Goal: Task Accomplishment & Management: Manage account settings

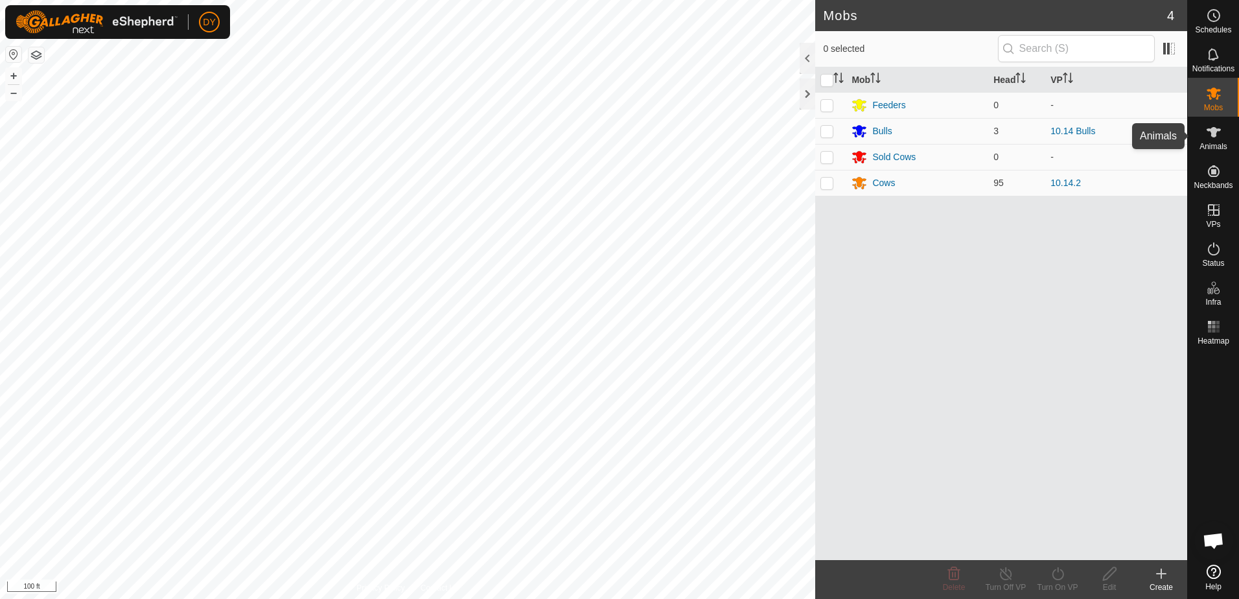
click at [1216, 139] on icon at bounding box center [1214, 132] width 16 height 16
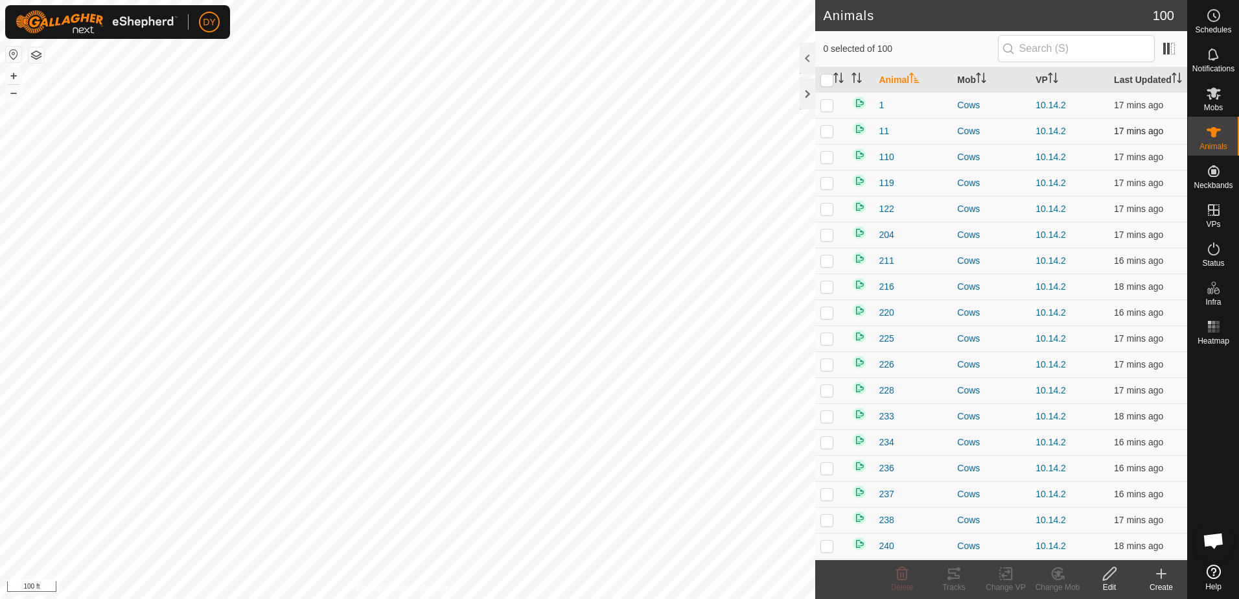
click at [824, 136] on p-checkbox at bounding box center [827, 131] width 13 height 10
click at [1106, 576] on icon at bounding box center [1110, 574] width 16 height 16
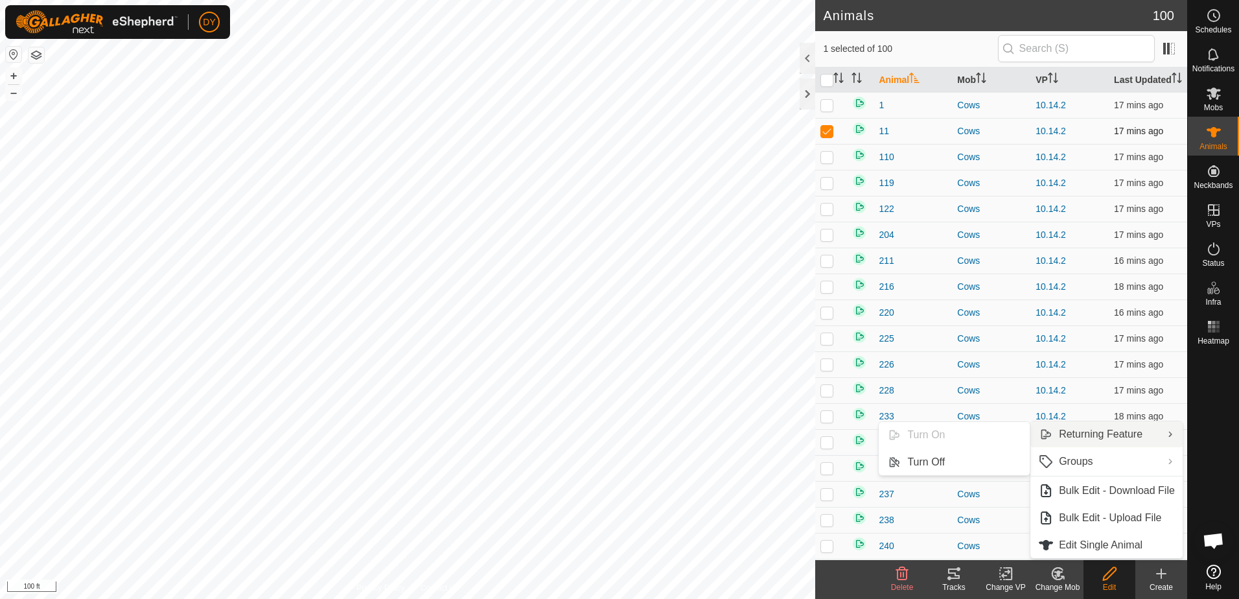
click at [830, 144] on td at bounding box center [830, 131] width 31 height 26
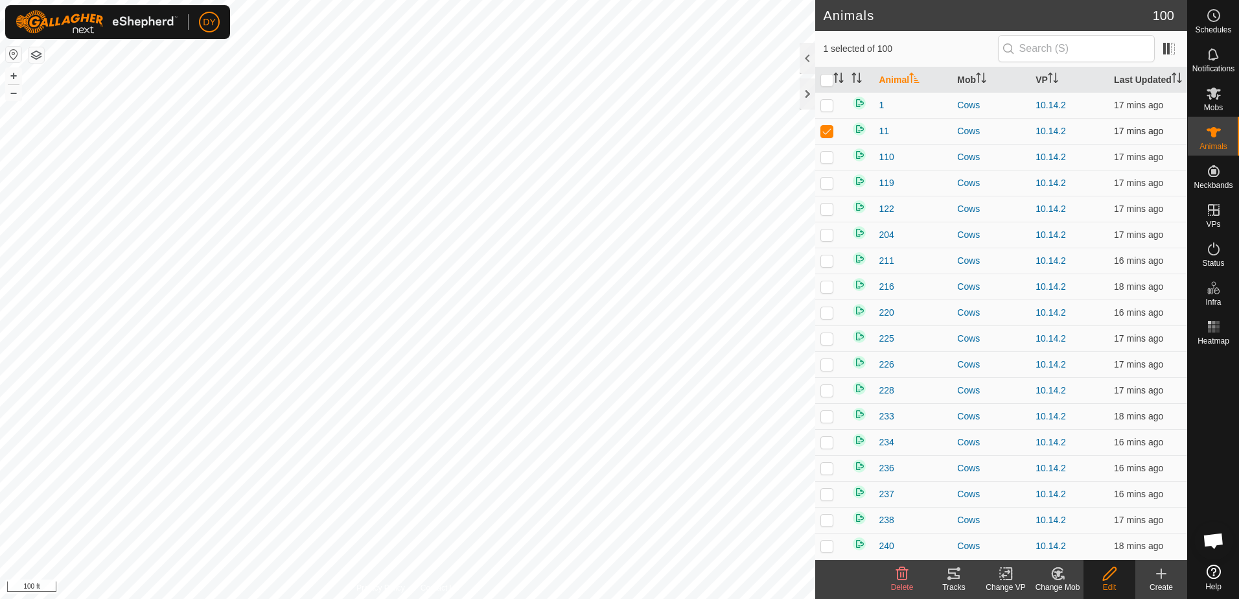
checkbox input "false"
click at [36, 53] on button "button" at bounding box center [37, 55] width 16 height 16
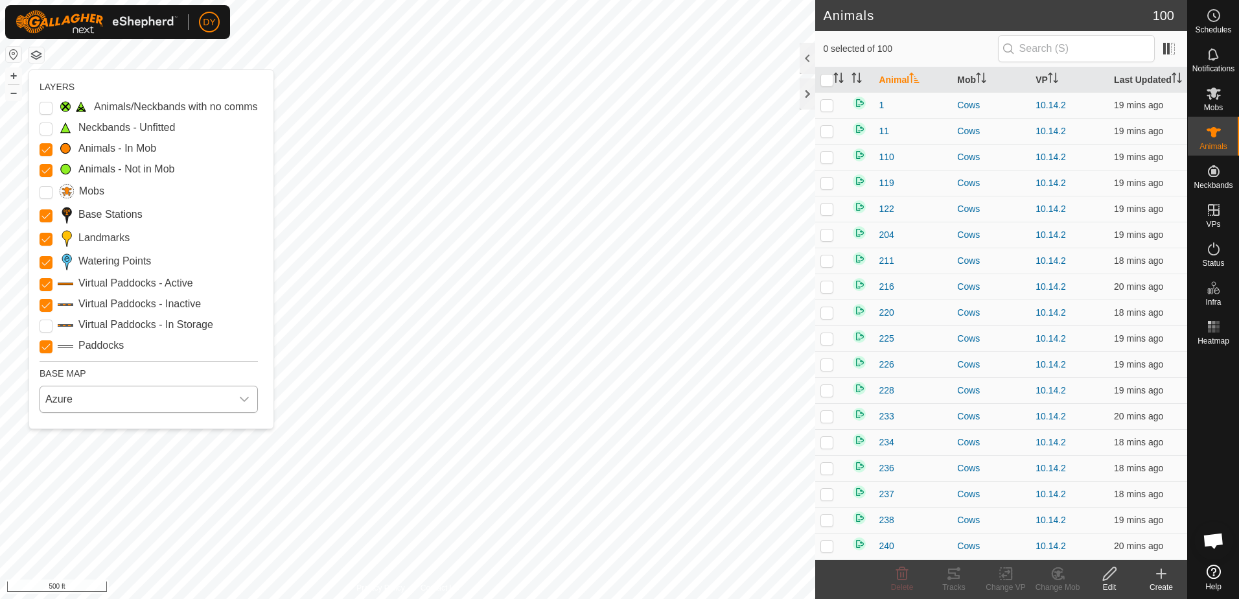
click at [116, 401] on span "Azure" at bounding box center [135, 399] width 191 height 26
click at [73, 455] on li "HERE" at bounding box center [151, 456] width 220 height 26
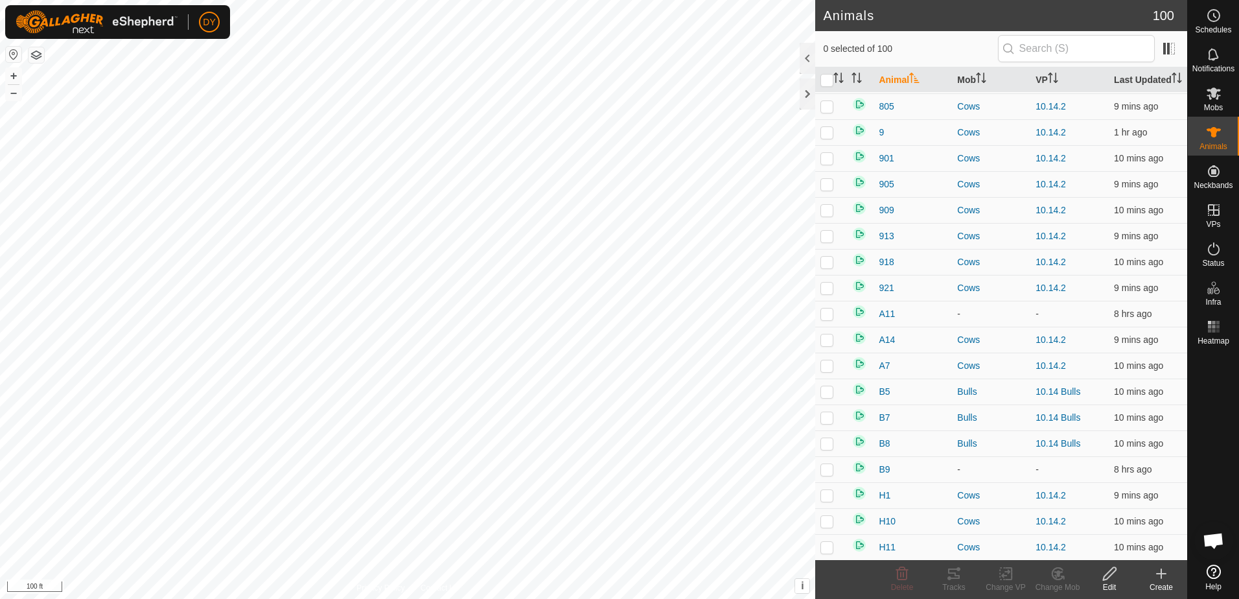
scroll to position [1815, 0]
click at [824, 421] on p-checkbox at bounding box center [827, 416] width 13 height 10
checkbox input "true"
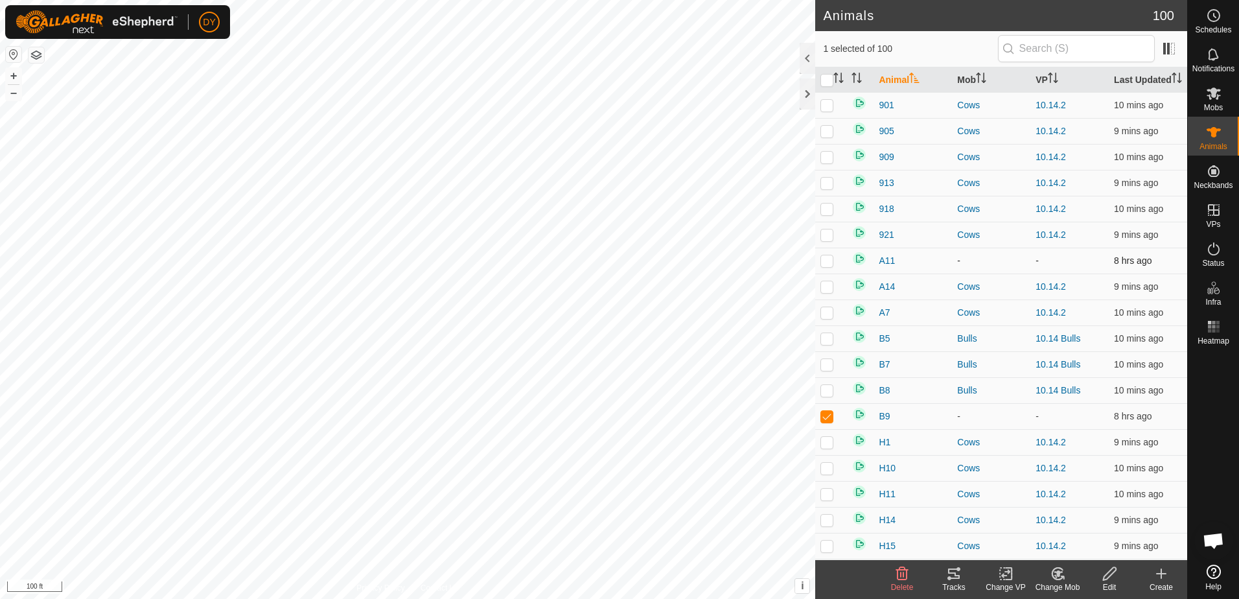
click at [837, 274] on td at bounding box center [830, 261] width 31 height 26
checkbox input "true"
click at [900, 574] on icon at bounding box center [902, 573] width 12 height 13
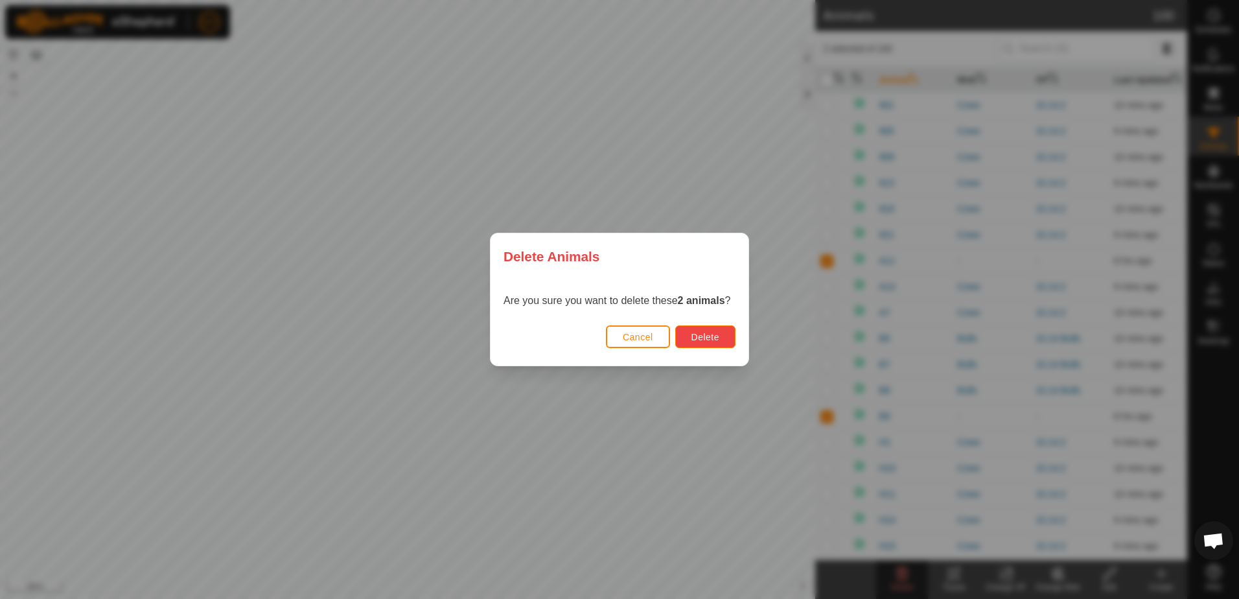
click at [704, 340] on span "Delete" at bounding box center [706, 337] width 28 height 10
